Goal: Task Accomplishment & Management: Use online tool/utility

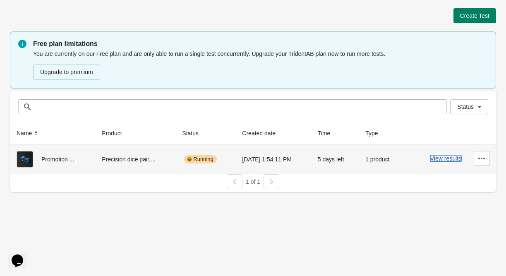
click at [445, 158] on button "View results" at bounding box center [445, 158] width 31 height 7
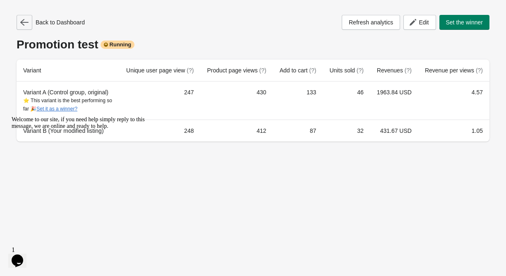
click at [25, 26] on icon "button" at bounding box center [24, 22] width 8 height 8
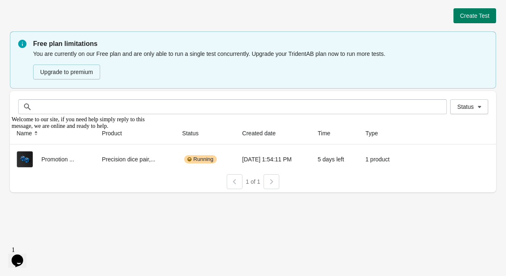
click at [17, 256] on icon "$i18n('chat', 'chat_widget')" at bounding box center [18, 260] width 12 height 12
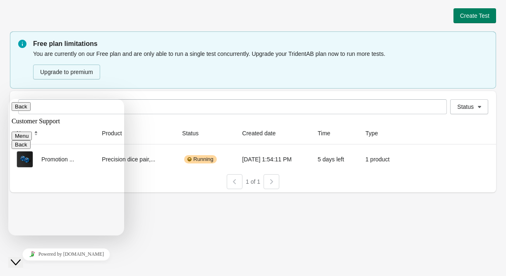
click at [21, 259] on icon "$i18n('chat', 'chat_widget')" at bounding box center [16, 262] width 10 height 6
